Goal: Communication & Community: Participate in discussion

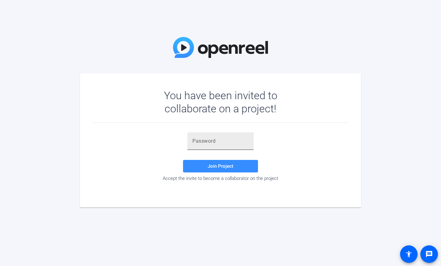
click at [234, 145] on div at bounding box center [221, 141] width 56 height 18
paste input "9DPUMa"
type input "9DPUMa"
click at [192, 165] on span at bounding box center [220, 165] width 75 height 15
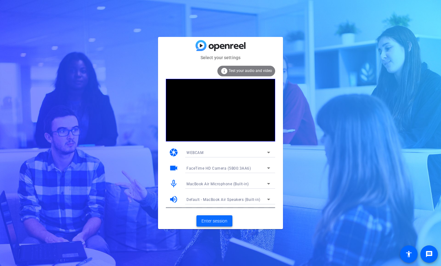
click at [225, 222] on span "Enter session" at bounding box center [215, 221] width 26 height 7
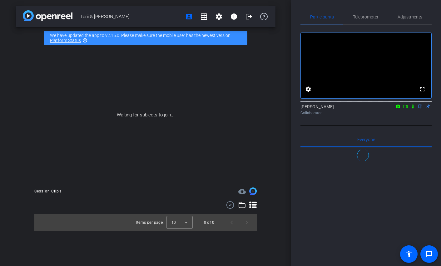
click at [406, 108] on icon at bounding box center [405, 106] width 4 height 3
click at [419, 108] on icon at bounding box center [420, 106] width 5 height 4
click at [414, 108] on icon at bounding box center [413, 106] width 5 height 4
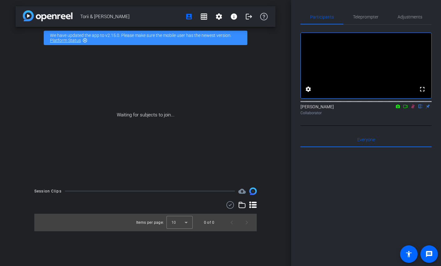
click at [406, 108] on icon at bounding box center [405, 106] width 4 height 3
click at [414, 108] on icon at bounding box center [413, 106] width 5 height 4
click at [404, 108] on icon at bounding box center [405, 106] width 5 height 4
click at [411, 108] on icon at bounding box center [413, 106] width 5 height 4
click at [405, 108] on icon at bounding box center [405, 106] width 5 height 4
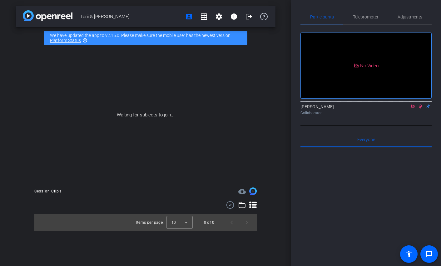
click at [412, 108] on icon at bounding box center [412, 105] width 3 height 3
click at [406, 108] on icon at bounding box center [405, 106] width 5 height 4
click at [259, 157] on div "Waiting for subjects to join..." at bounding box center [146, 115] width 260 height 132
click at [412, 108] on icon at bounding box center [412, 105] width 3 height 3
click at [406, 108] on icon at bounding box center [405, 106] width 5 height 4
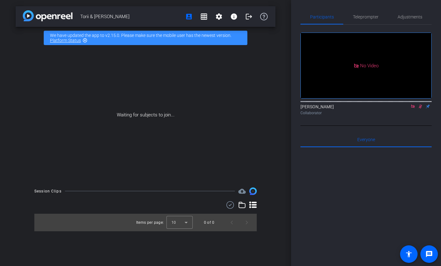
click at [414, 108] on icon at bounding box center [412, 105] width 3 height 3
click at [398, 108] on icon at bounding box center [398, 105] width 4 height 3
click at [406, 116] on div at bounding box center [220, 133] width 441 height 266
click at [408, 108] on icon at bounding box center [405, 106] width 5 height 4
click at [419, 176] on div at bounding box center [366, 224] width 131 height 155
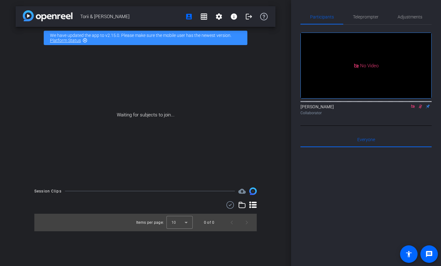
click at [414, 108] on icon at bounding box center [413, 106] width 5 height 4
click at [404, 108] on icon at bounding box center [405, 106] width 5 height 4
click at [413, 108] on icon at bounding box center [413, 106] width 5 height 4
click at [406, 108] on icon at bounding box center [405, 106] width 5 height 4
click at [415, 108] on icon at bounding box center [413, 106] width 5 height 4
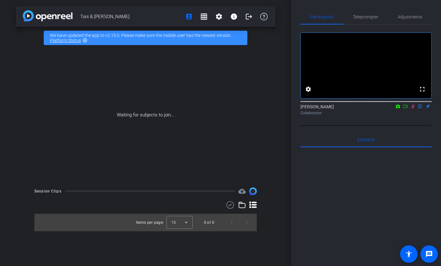
click at [405, 108] on icon at bounding box center [405, 106] width 5 height 4
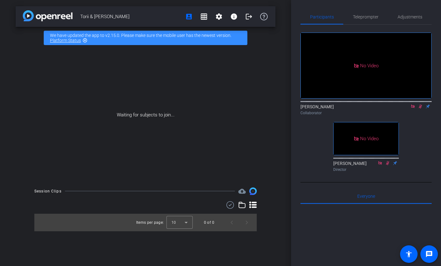
click at [422, 108] on icon at bounding box center [420, 106] width 5 height 4
click at [421, 108] on icon at bounding box center [420, 106] width 5 height 4
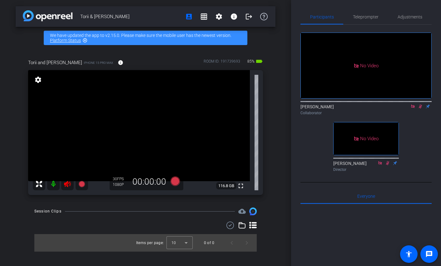
click at [415, 108] on icon at bounding box center [413, 106] width 5 height 4
click at [414, 108] on icon at bounding box center [413, 106] width 3 height 4
click at [412, 108] on icon at bounding box center [413, 106] width 5 height 4
click at [421, 145] on div "fullscreen settings [PERSON_NAME] flip Collaborator fullscreen [PERSON_NAME] Di…" at bounding box center [366, 99] width 131 height 149
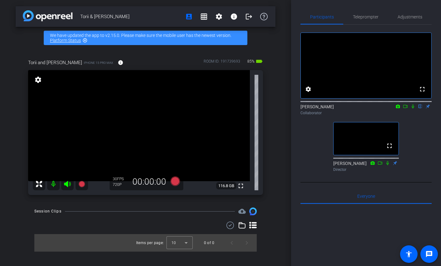
click at [421, 145] on div "fullscreen settings [PERSON_NAME] flip Collaborator fullscreen [PERSON_NAME] Di…" at bounding box center [366, 99] width 131 height 149
click at [414, 108] on icon at bounding box center [413, 106] width 5 height 4
click at [413, 108] on icon at bounding box center [413, 106] width 3 height 4
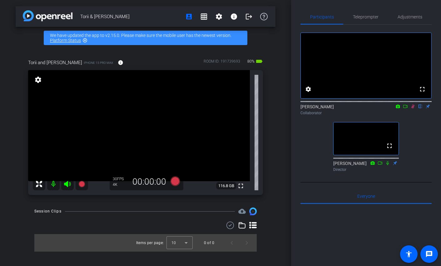
click at [413, 108] on icon at bounding box center [413, 106] width 3 height 4
click at [405, 108] on icon at bounding box center [405, 106] width 5 height 4
click at [287, 174] on div "Torii & [PERSON_NAME] account_box grid_on settings info logout We have updated …" at bounding box center [145, 133] width 291 height 266
click at [418, 168] on div "No Video [PERSON_NAME] Collaborator fullscreen [PERSON_NAME] Director" at bounding box center [366, 99] width 131 height 149
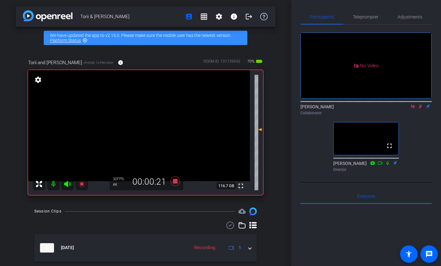
click at [412, 108] on icon at bounding box center [413, 106] width 5 height 4
click at [404, 108] on icon at bounding box center [405, 106] width 5 height 4
click at [413, 108] on icon at bounding box center [412, 105] width 3 height 3
click at [405, 108] on icon at bounding box center [405, 106] width 5 height 4
click at [412, 108] on icon at bounding box center [412, 105] width 3 height 3
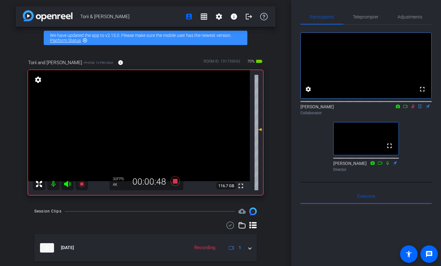
click at [406, 108] on icon at bounding box center [405, 106] width 5 height 4
click at [413, 108] on icon at bounding box center [413, 106] width 5 height 4
click at [403, 108] on icon at bounding box center [405, 106] width 4 height 3
click at [413, 108] on icon at bounding box center [412, 105] width 3 height 3
click at [414, 135] on div "fullscreen settings [PERSON_NAME] flip Collaborator fullscreen [PERSON_NAME] Di…" at bounding box center [366, 99] width 131 height 149
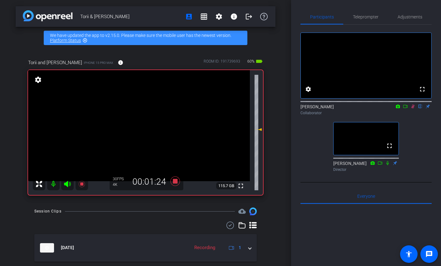
click at [414, 128] on div "fullscreen settings [PERSON_NAME] flip Collaborator fullscreen [PERSON_NAME] Di…" at bounding box center [366, 99] width 131 height 149
click at [415, 130] on div "fullscreen settings [PERSON_NAME] flip Collaborator fullscreen [PERSON_NAME] Di…" at bounding box center [366, 99] width 131 height 149
click at [415, 129] on div "fullscreen settings [PERSON_NAME] flip Collaborator fullscreen [PERSON_NAME] Di…" at bounding box center [366, 99] width 131 height 149
click at [414, 108] on icon at bounding box center [413, 106] width 3 height 4
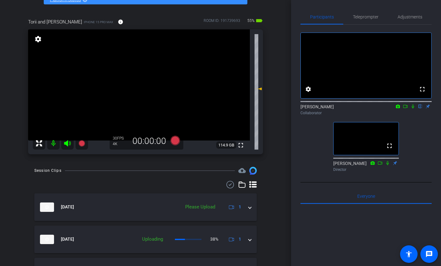
scroll to position [53, 0]
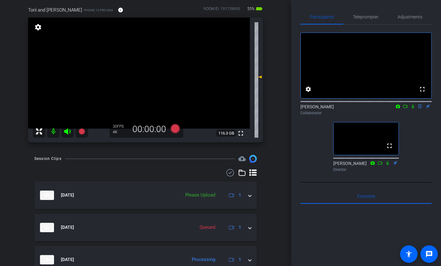
click at [413, 108] on icon at bounding box center [413, 106] width 5 height 4
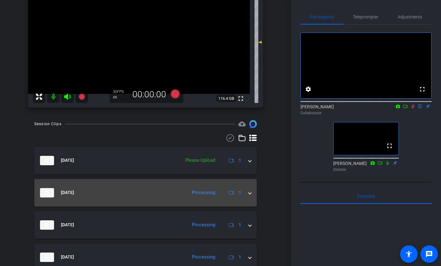
scroll to position [83, 0]
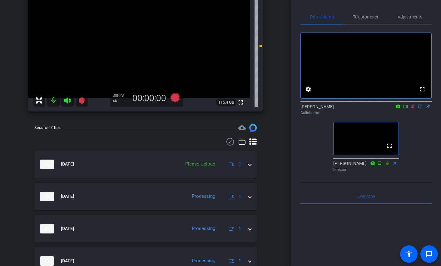
click at [413, 108] on icon at bounding box center [413, 106] width 3 height 4
click at [413, 108] on icon at bounding box center [413, 106] width 5 height 4
click at [414, 116] on div "Collaborator" at bounding box center [366, 113] width 131 height 6
click at [414, 108] on icon at bounding box center [413, 106] width 5 height 4
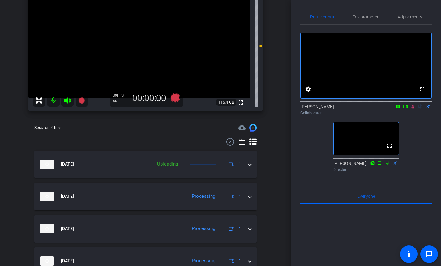
click at [413, 108] on icon at bounding box center [413, 106] width 5 height 4
click at [413, 118] on div "[PERSON_NAME] flip Collaborator" at bounding box center [366, 107] width 131 height 19
click at [418, 137] on div "fullscreen settings [PERSON_NAME] flip Collaborator fullscreen [PERSON_NAME] Di…" at bounding box center [366, 99] width 131 height 149
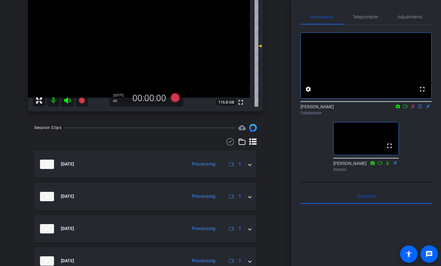
click at [417, 140] on div "fullscreen settings [PERSON_NAME] flip Collaborator fullscreen [PERSON_NAME] Di…" at bounding box center [366, 99] width 131 height 149
click at [413, 108] on icon at bounding box center [413, 106] width 5 height 4
